Goal: Task Accomplishment & Management: Complete application form

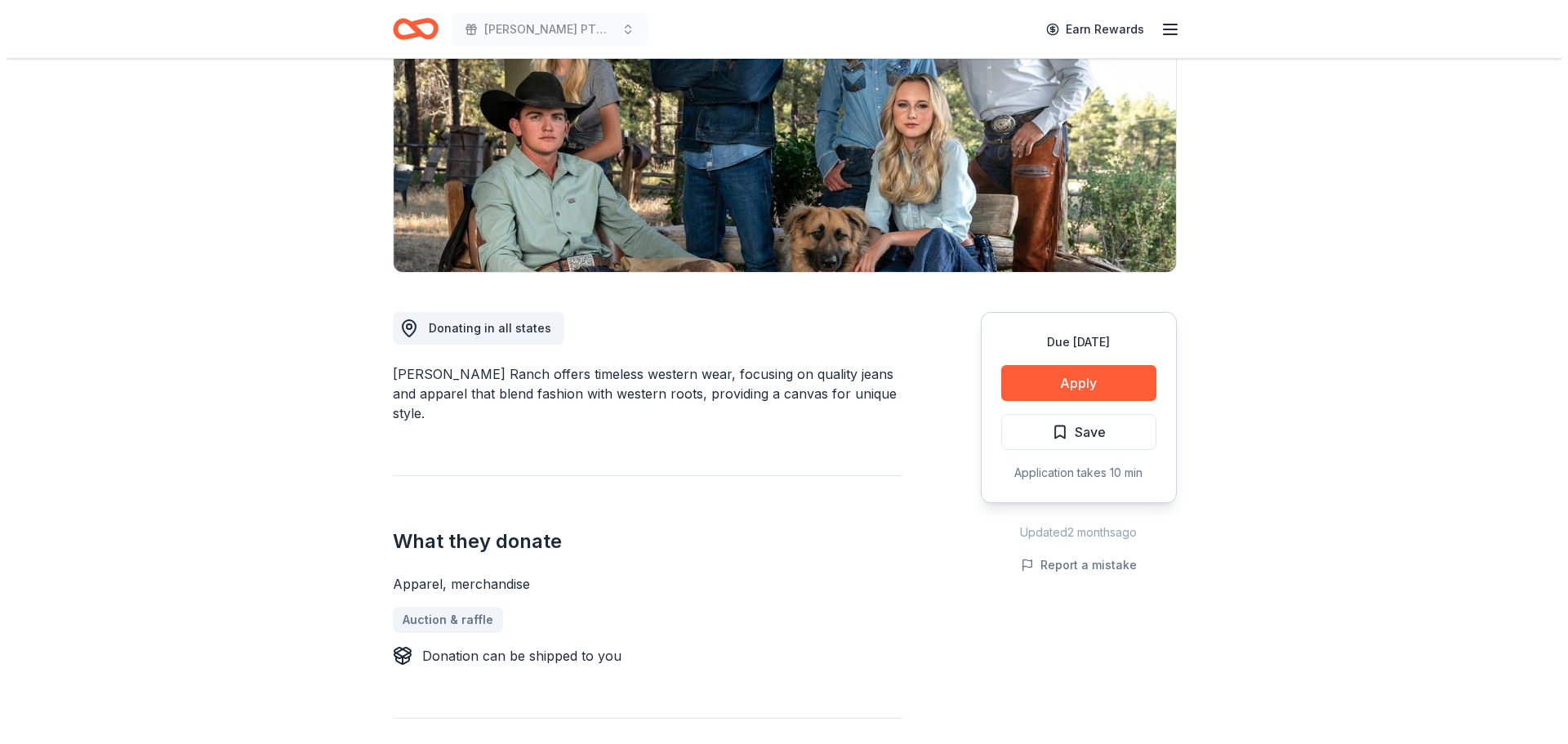
scroll to position [216, 0]
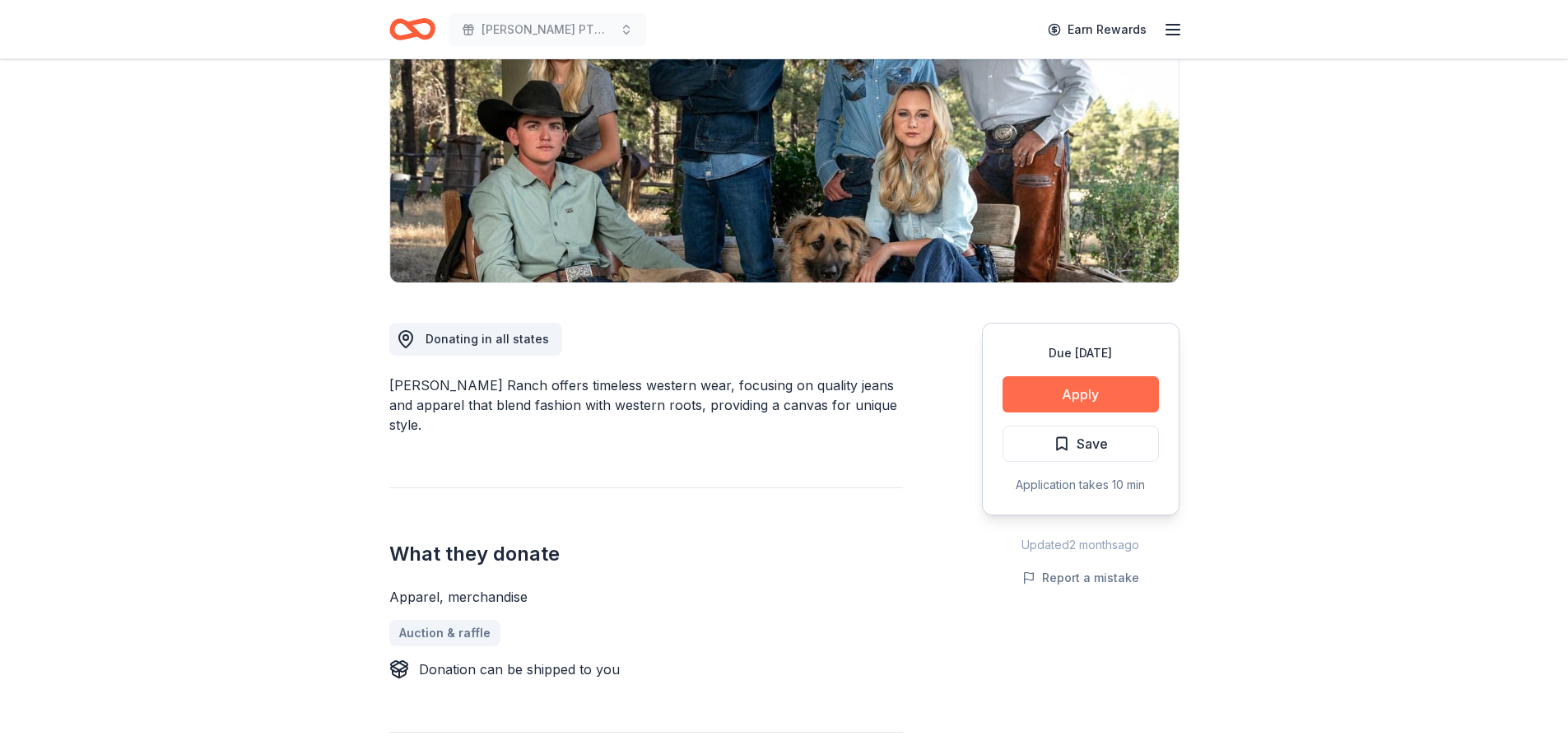
click at [1098, 384] on button "Apply" at bounding box center [1081, 394] width 156 height 36
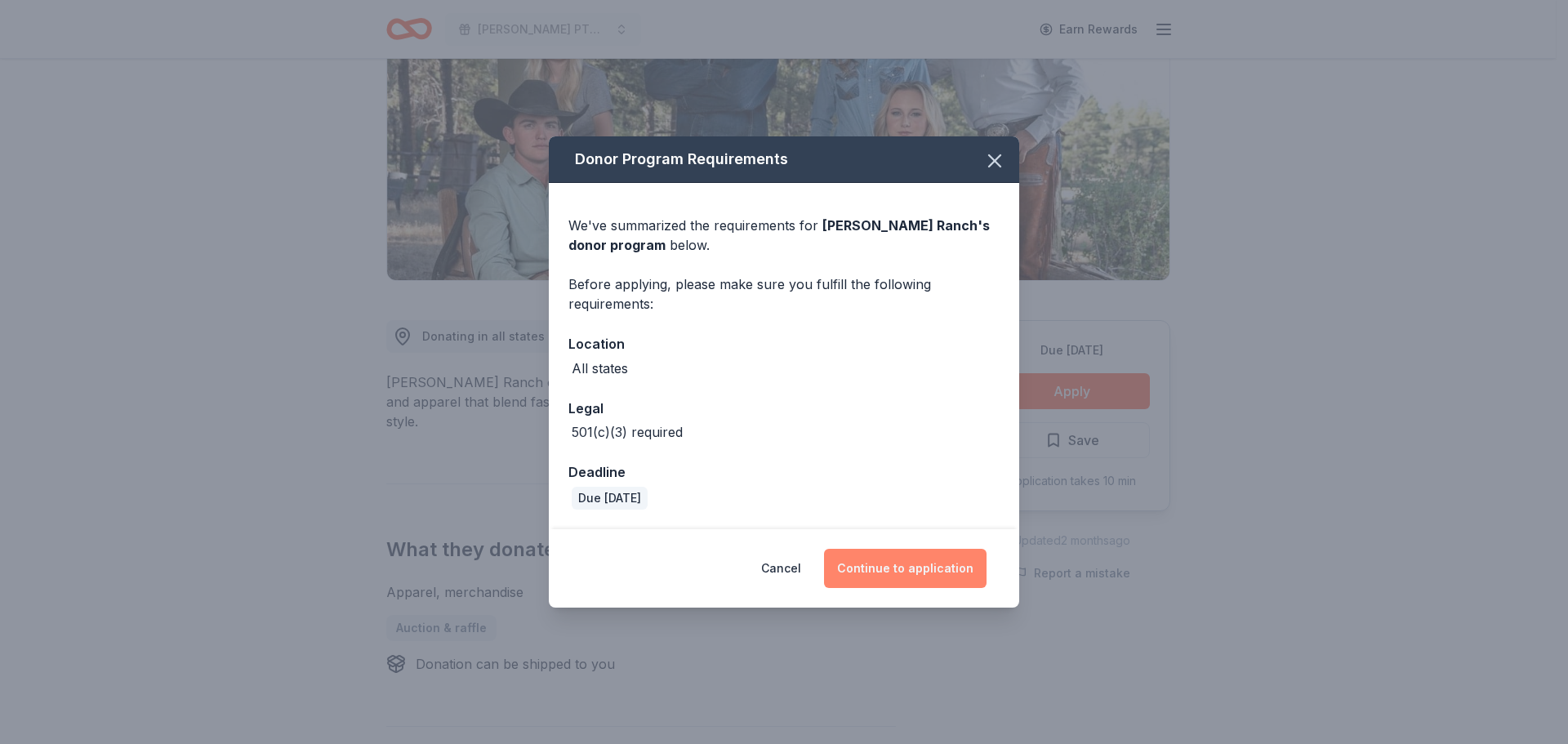
click at [965, 581] on button "Continue to application" at bounding box center [906, 569] width 163 height 39
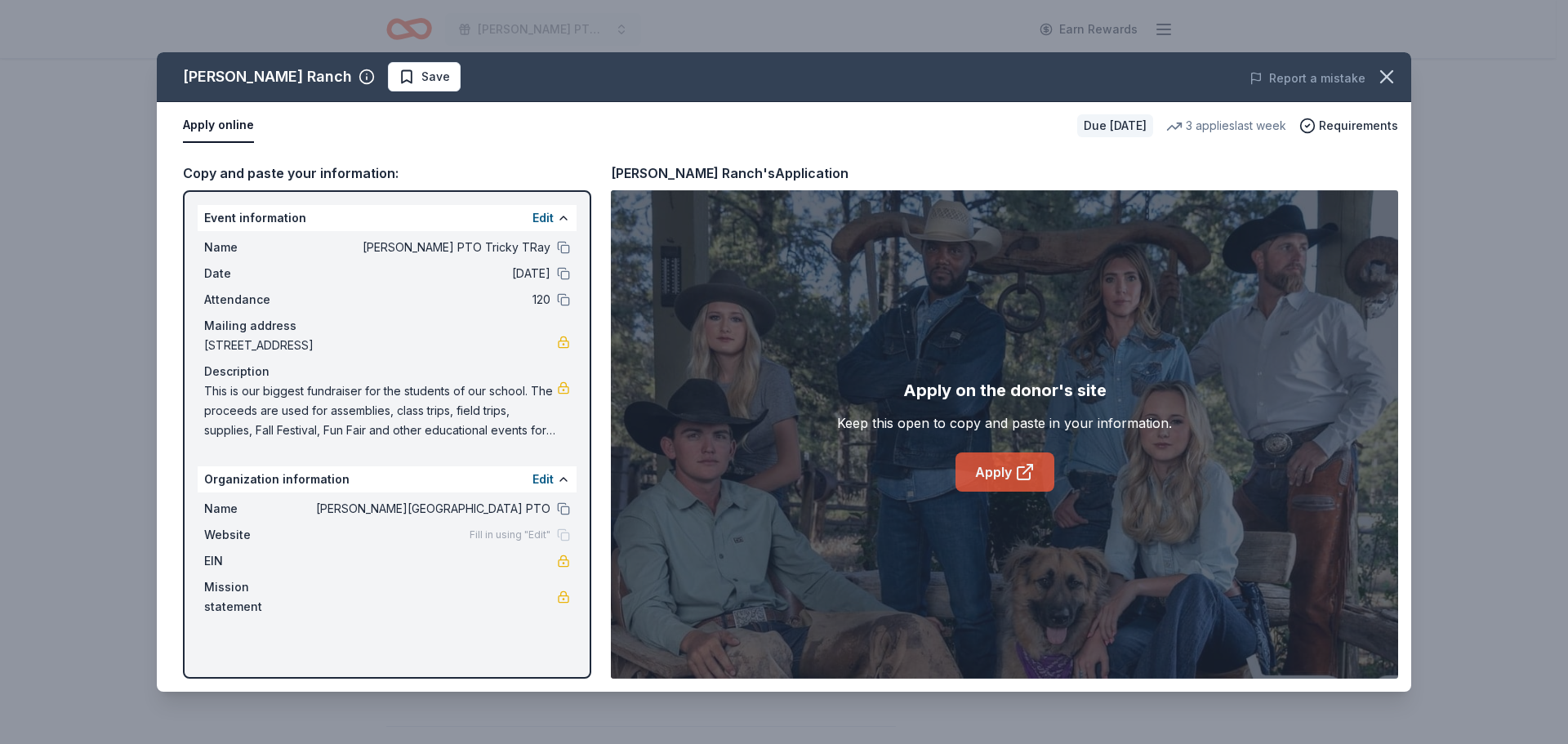
click at [985, 488] on link "Apply" at bounding box center [1005, 472] width 99 height 39
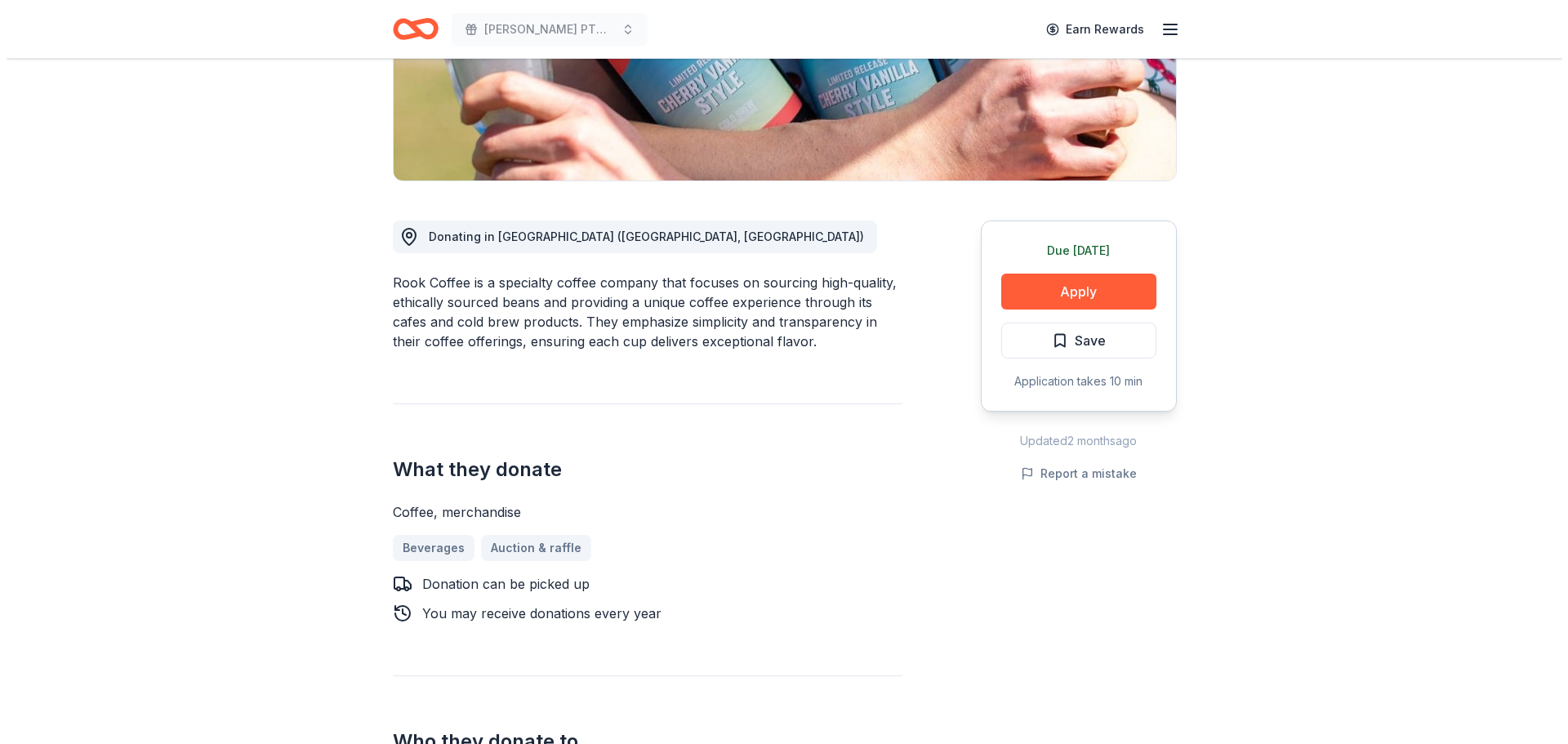
scroll to position [357, 0]
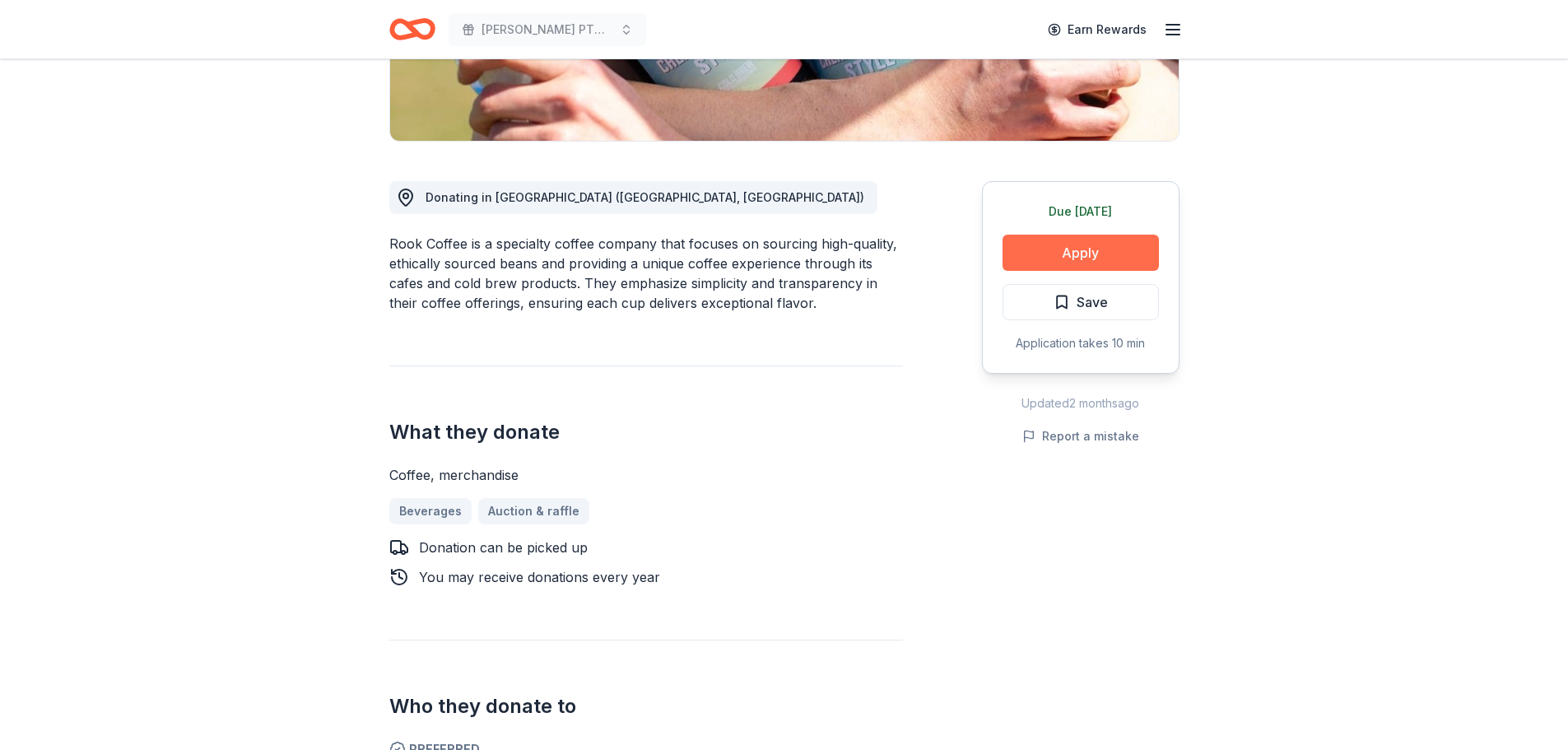
click at [1111, 254] on button "Apply" at bounding box center [1081, 253] width 156 height 36
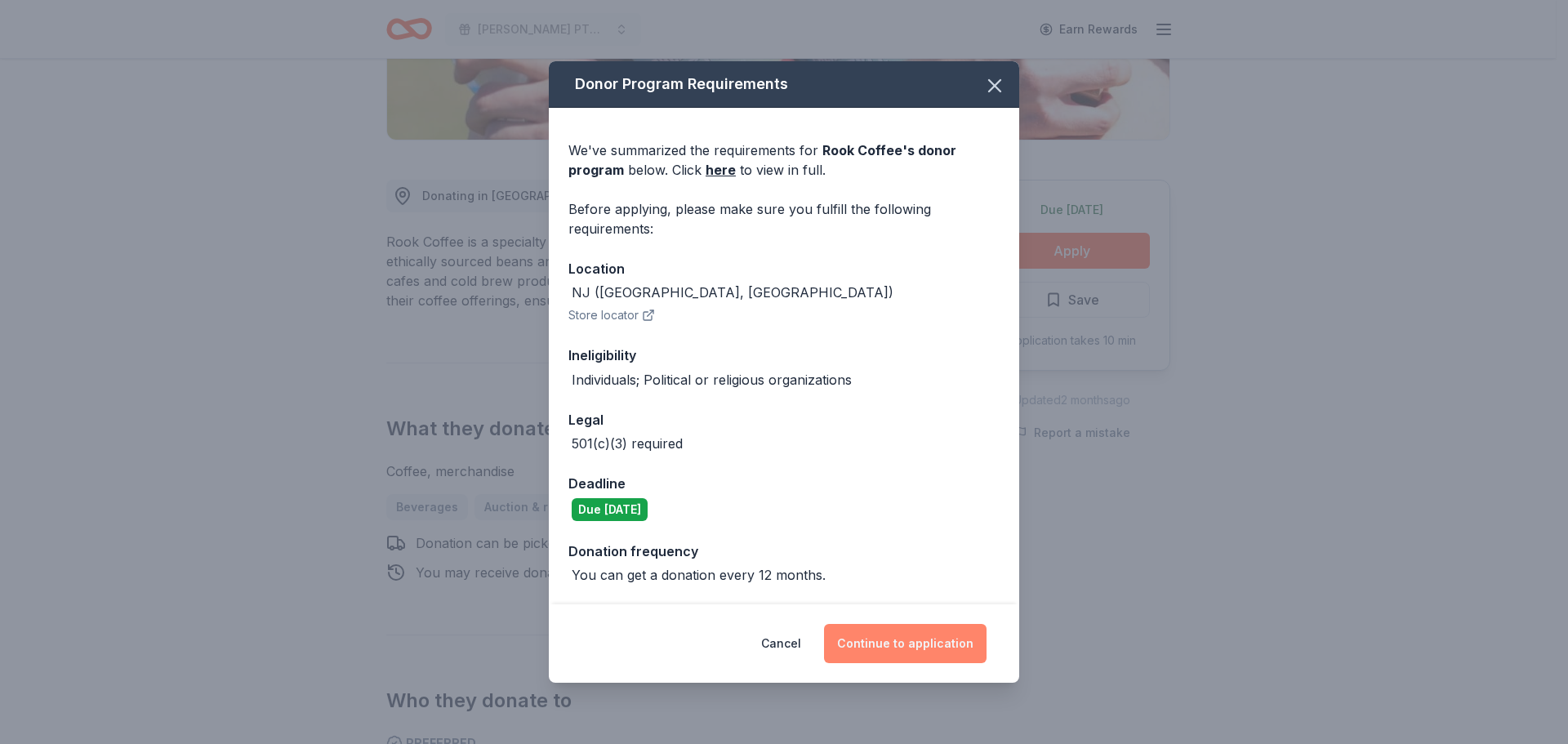
click at [880, 642] on button "Continue to application" at bounding box center [906, 643] width 163 height 39
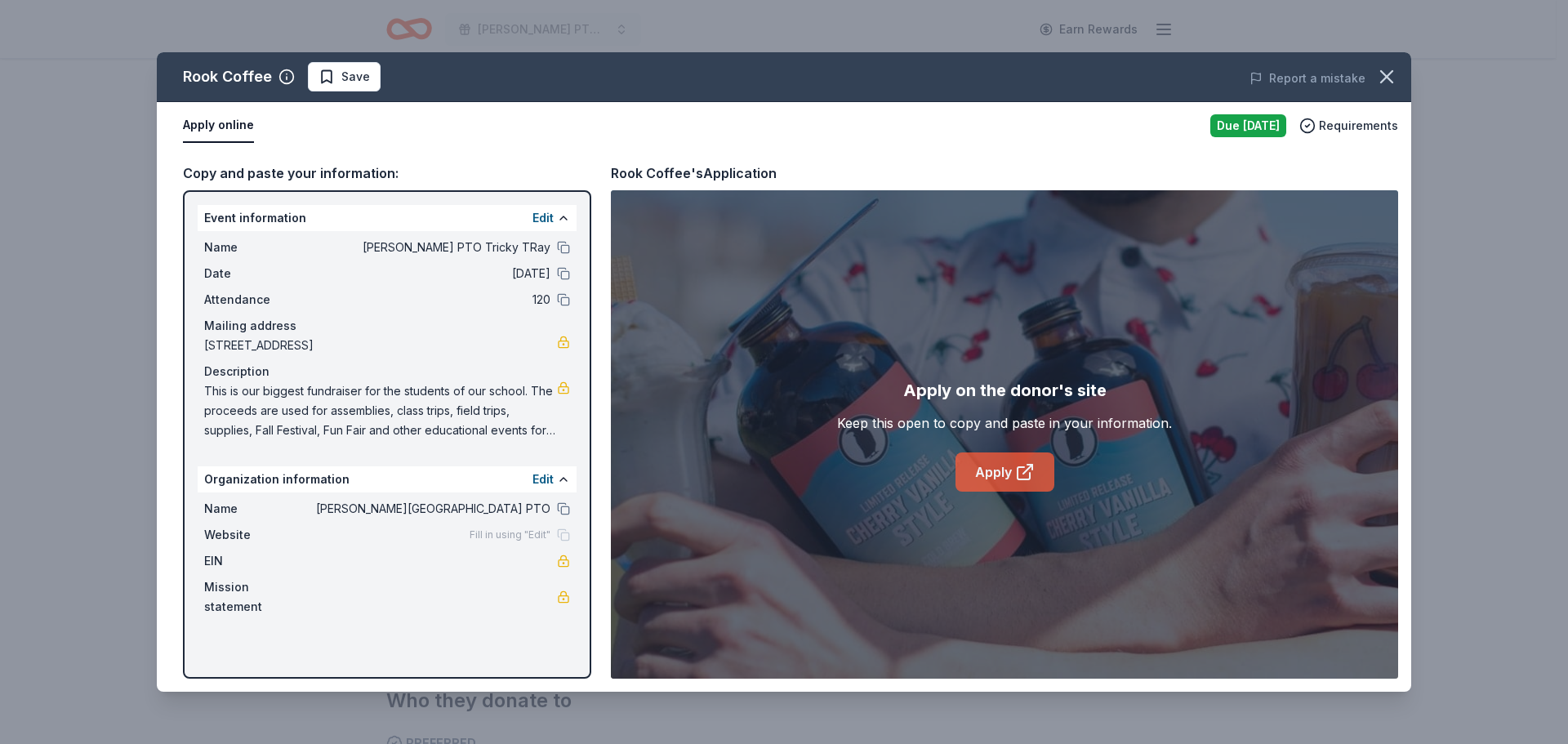
click at [967, 474] on link "Apply" at bounding box center [1005, 472] width 99 height 39
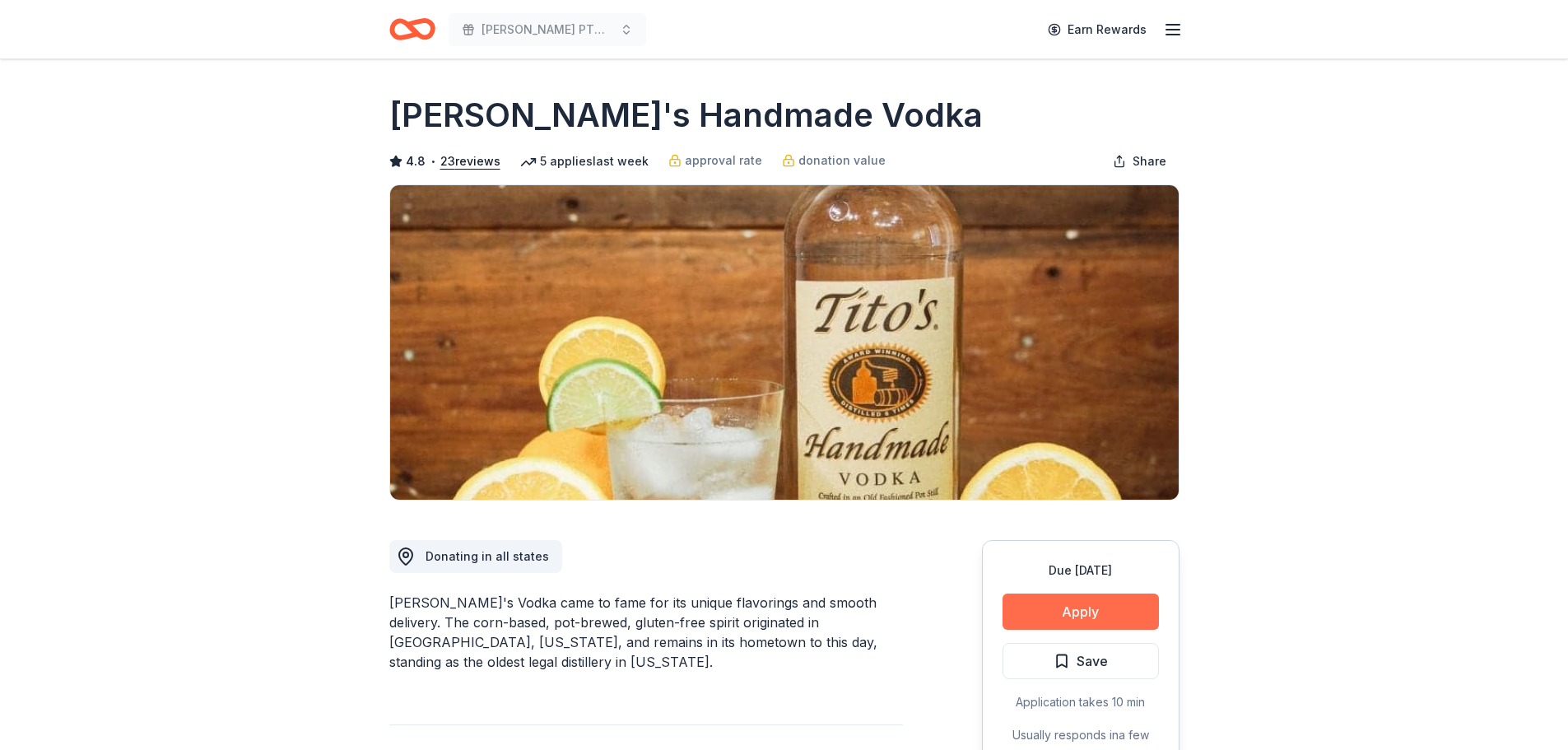
click at [1131, 620] on button "Apply" at bounding box center [1081, 611] width 156 height 36
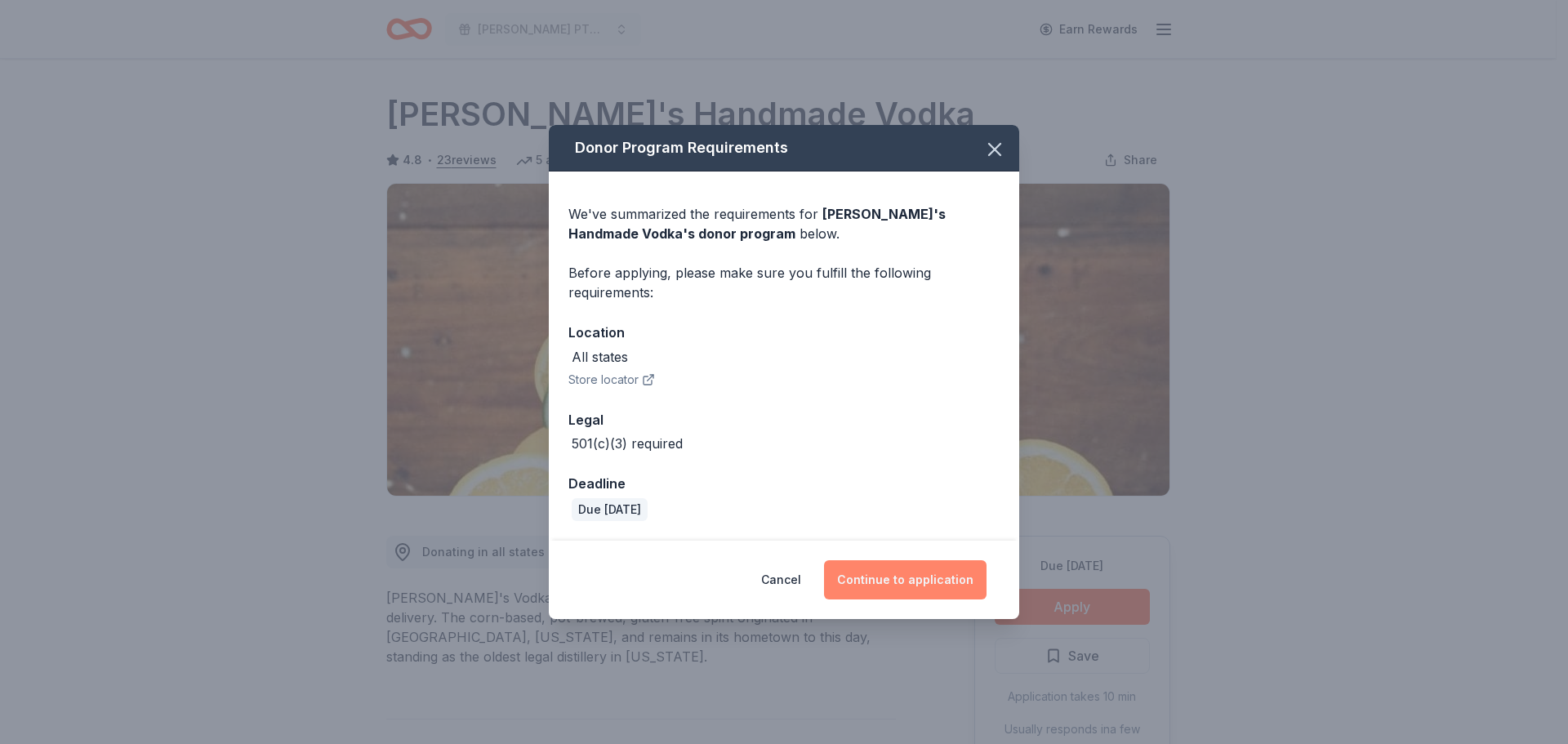
click at [951, 583] on button "Continue to application" at bounding box center [906, 580] width 163 height 39
